Goal: Find specific page/section: Find specific page/section

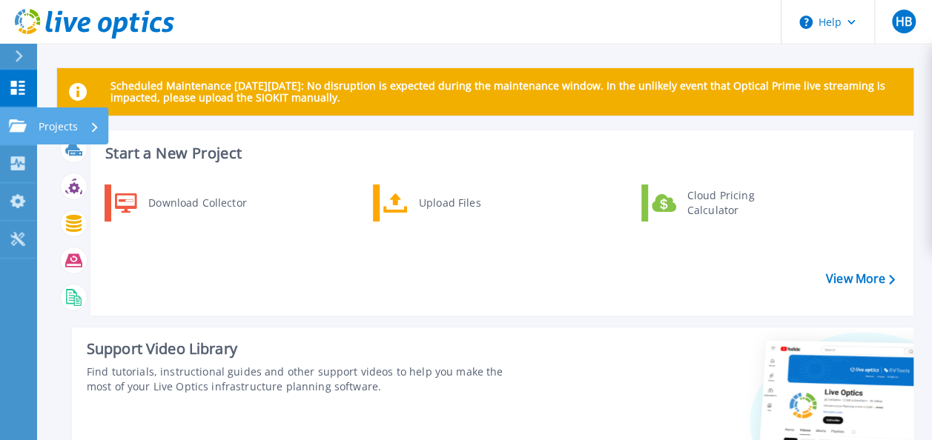
click at [18, 124] on icon at bounding box center [18, 125] width 18 height 13
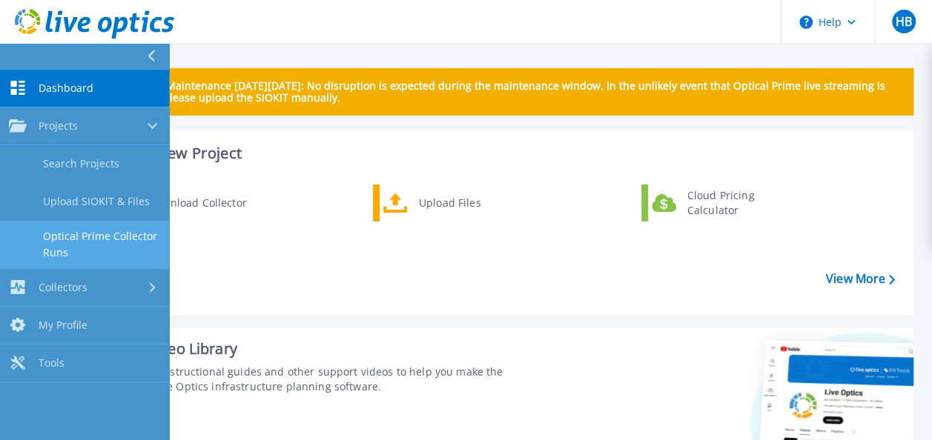
click at [59, 239] on link "Optical Prime Collector Runs" at bounding box center [84, 244] width 169 height 47
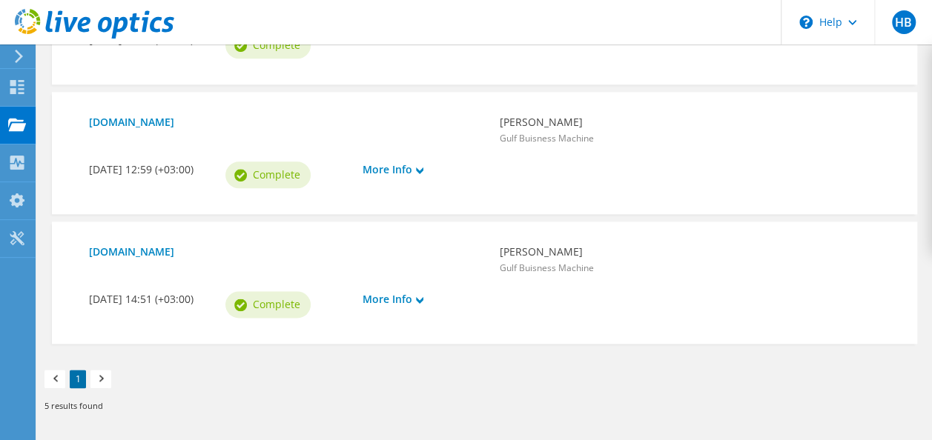
scroll to position [889, 0]
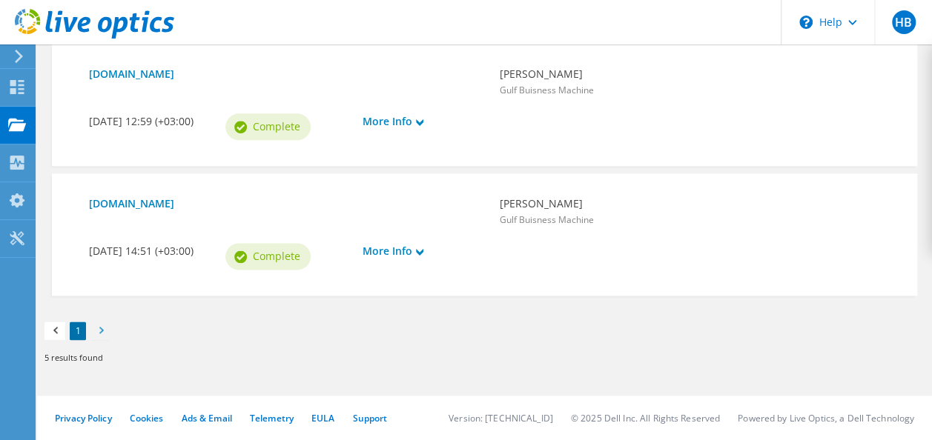
click at [102, 328] on span at bounding box center [100, 333] width 15 height 16
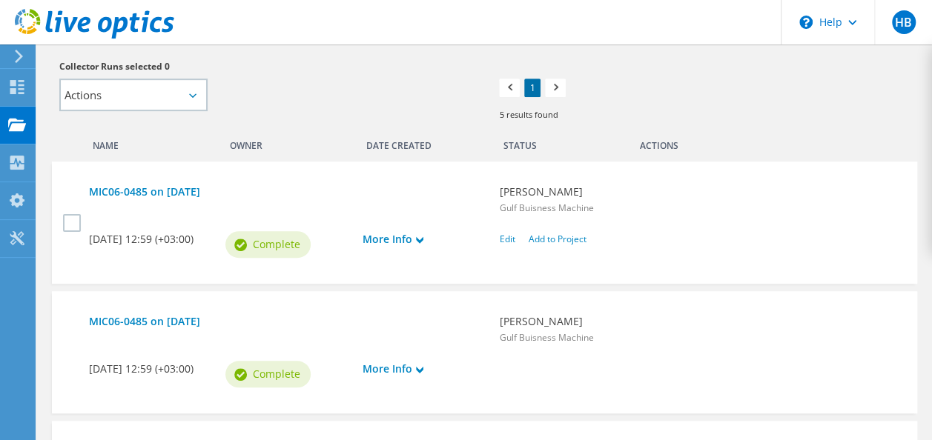
scroll to position [371, 0]
click at [25, 122] on icon at bounding box center [17, 125] width 18 height 14
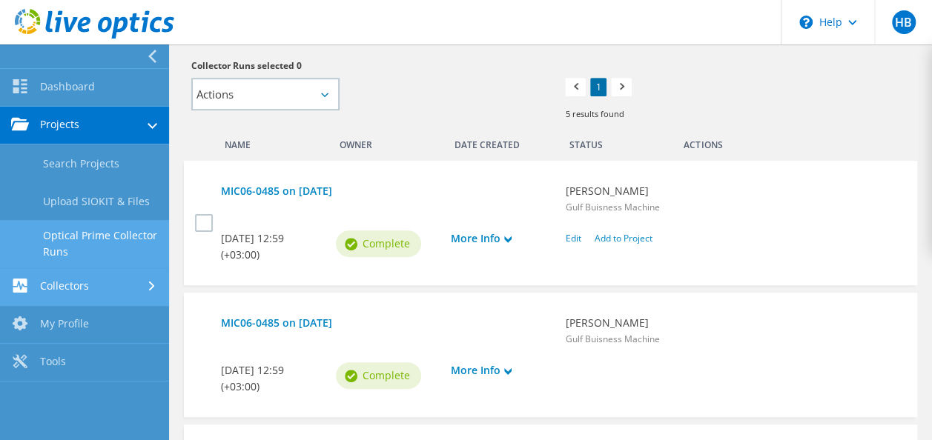
click at [82, 291] on link "Collectors" at bounding box center [84, 287] width 169 height 38
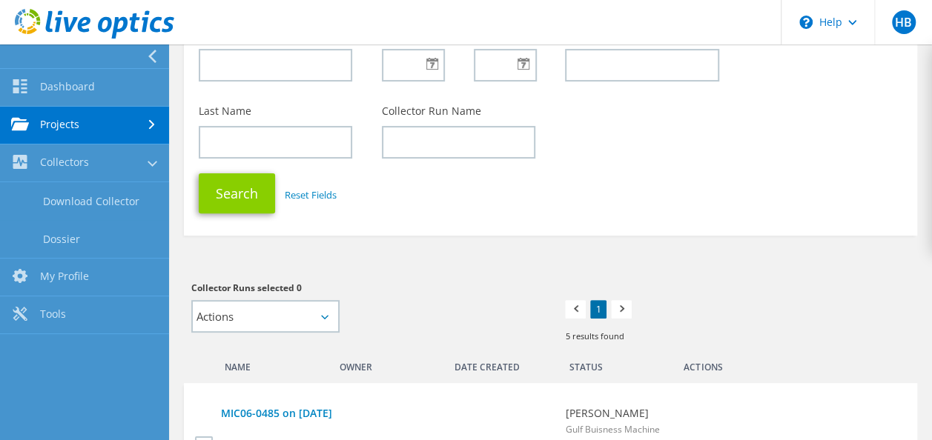
scroll to position [0, 0]
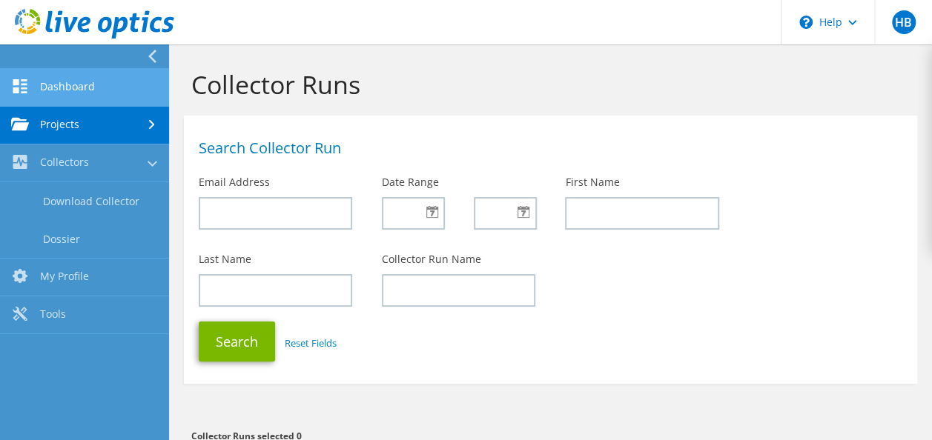
click at [76, 79] on link "Dashboard" at bounding box center [84, 88] width 169 height 38
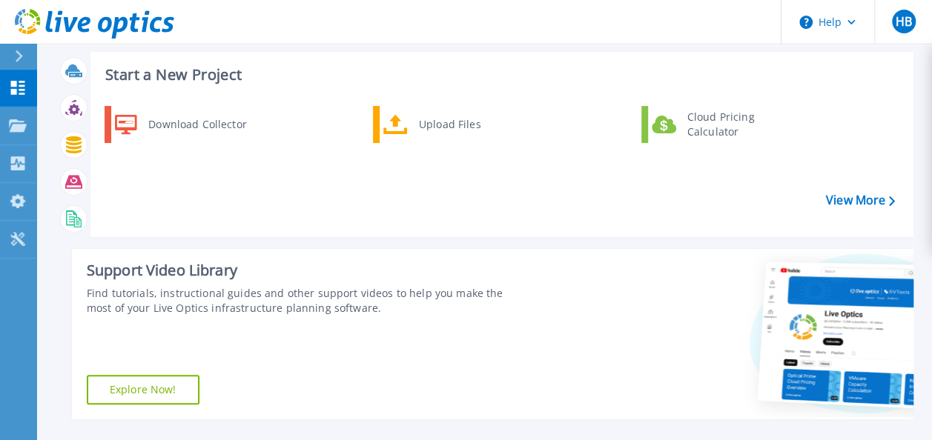
scroll to position [148, 0]
